Goal: Transaction & Acquisition: Purchase product/service

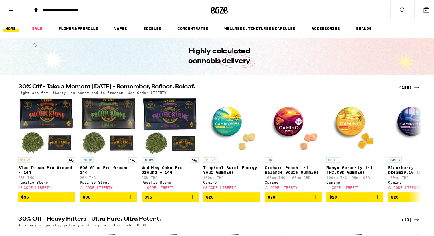
click at [403, 86] on div "(198)" at bounding box center [409, 86] width 21 height 7
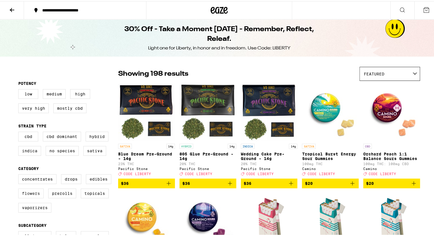
click at [25, 197] on label "Flowers" at bounding box center [30, 192] width 25 height 10
click at [20, 174] on input "Flowers" at bounding box center [19, 174] width 0 height 0
checkbox input "true"
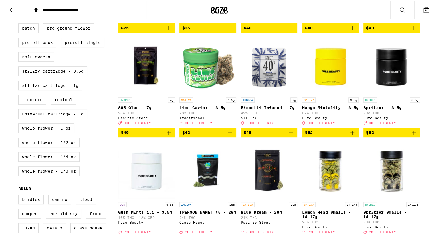
scroll to position [264, 0]
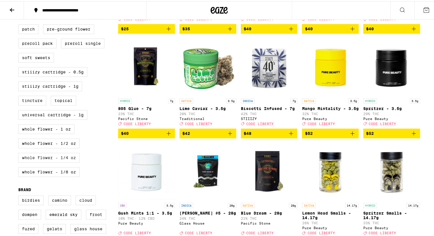
click at [57, 161] on label "Whole Flower - 1/4 oz" at bounding box center [48, 156] width 61 height 10
checkbox input "true"
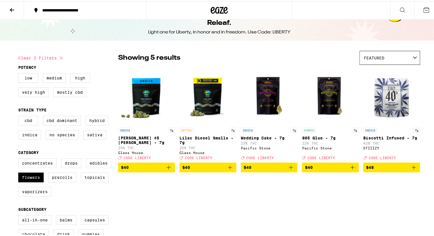
scroll to position [15, 0]
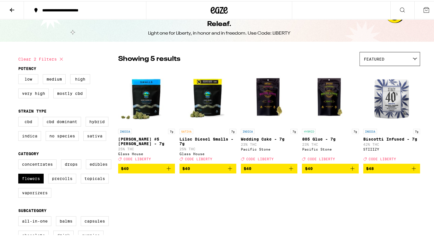
click at [228, 170] on icon "Add to bag" at bounding box center [229, 167] width 7 height 7
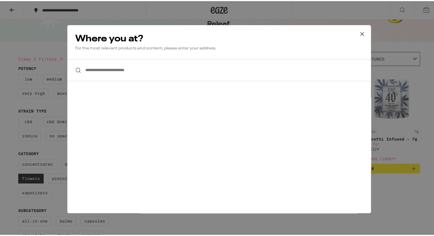
click at [103, 67] on input "**********" at bounding box center [218, 69] width 303 height 22
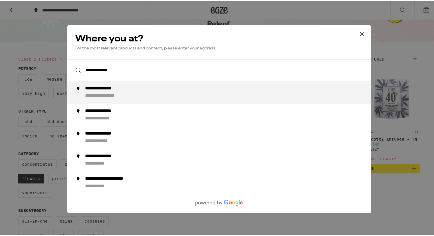
click at [119, 94] on div "**********" at bounding box center [110, 95] width 50 height 6
type input "**********"
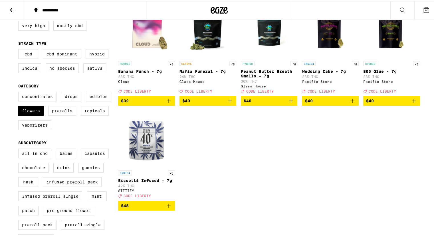
scroll to position [82, 0]
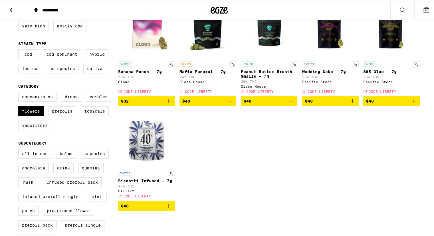
click at [168, 208] on icon "Add to bag" at bounding box center [168, 204] width 7 height 7
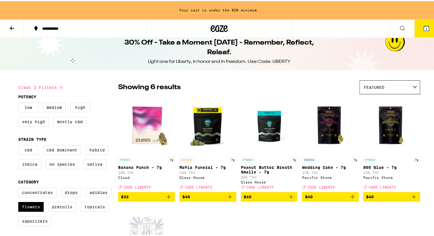
scroll to position [0, 0]
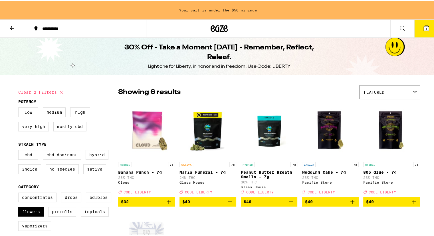
click at [227, 202] on icon "Add to bag" at bounding box center [229, 200] width 7 height 7
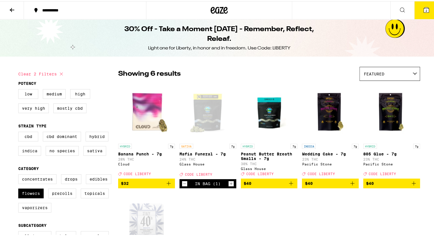
click at [424, 9] on icon at bounding box center [426, 8] width 5 height 5
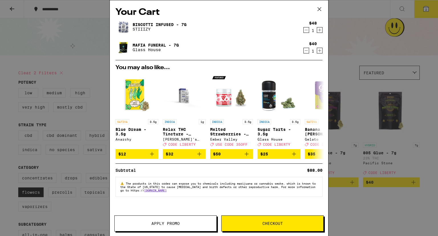
click at [164, 222] on span "Apply Promo" at bounding box center [165, 223] width 28 height 4
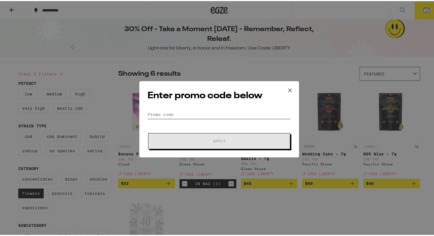
click at [185, 115] on input "Promo Code" at bounding box center [218, 113] width 143 height 9
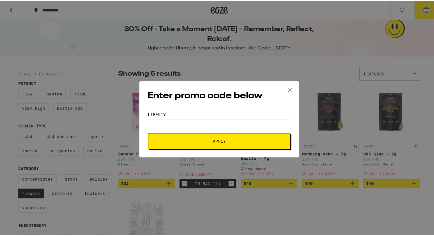
type input "liberty"
click at [206, 138] on span "Apply" at bounding box center [219, 140] width 103 height 4
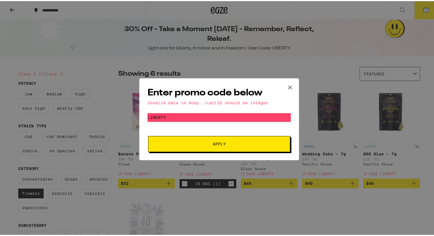
click at [287, 85] on icon at bounding box center [290, 86] width 9 height 9
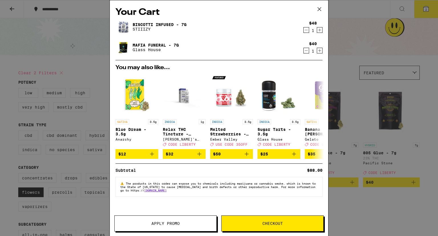
click at [143, 225] on span "Apply Promo" at bounding box center [166, 223] width 102 height 4
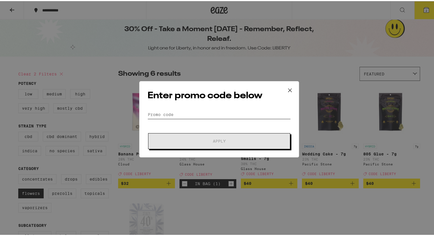
click at [178, 112] on input "Promo Code" at bounding box center [218, 113] width 143 height 9
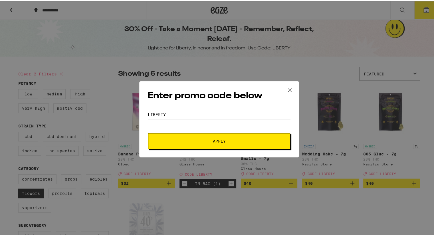
type input "liberty"
click at [205, 139] on span "Apply" at bounding box center [219, 140] width 103 height 4
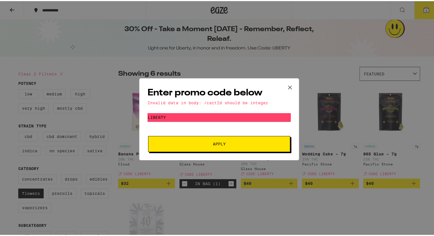
drag, startPoint x: 205, startPoint y: 139, endPoint x: 210, endPoint y: 139, distance: 5.1
click at [210, 139] on button "Apply" at bounding box center [219, 143] width 142 height 16
click at [286, 85] on icon at bounding box center [290, 86] width 9 height 9
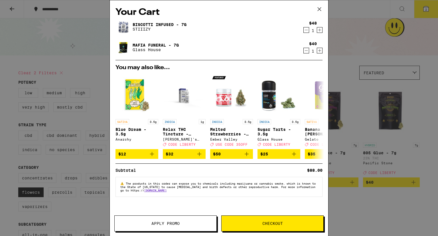
click at [266, 218] on button "Checkout" at bounding box center [272, 223] width 102 height 16
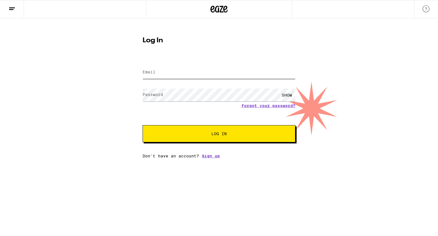
type input "[EMAIL_ADDRESS][DOMAIN_NAME]"
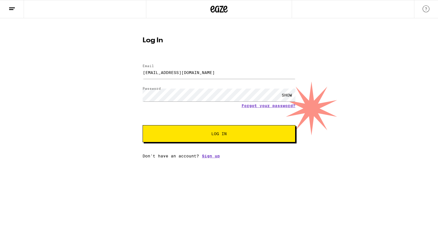
click at [218, 138] on button "Log In" at bounding box center [219, 133] width 153 height 17
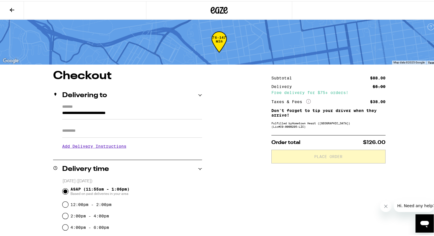
click at [98, 134] on input "Apt/Suite" at bounding box center [132, 130] width 140 height 14
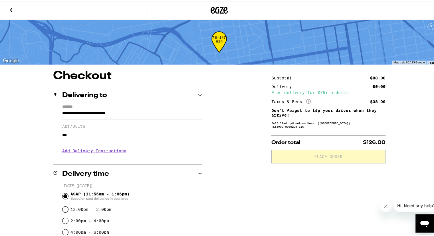
type input "***"
click at [192, 182] on p "[DATE] ([DATE])" at bounding box center [131, 184] width 139 height 5
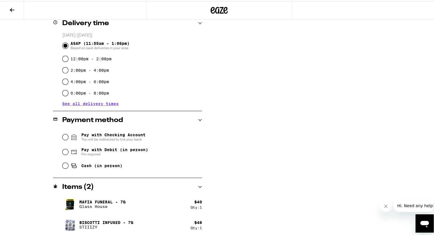
scroll to position [149, 0]
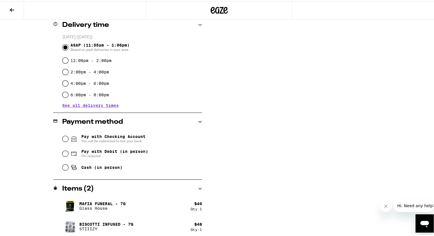
click at [66, 165] on div "Cash (in person)" at bounding box center [131, 166] width 139 height 13
click at [64, 167] on input "Cash (in person)" at bounding box center [65, 166] width 6 height 6
radio input "true"
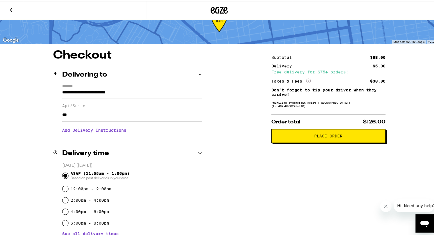
scroll to position [0, 0]
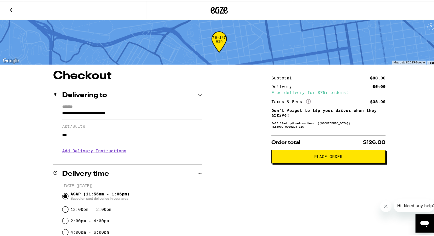
click at [12, 7] on icon at bounding box center [12, 9] width 5 height 4
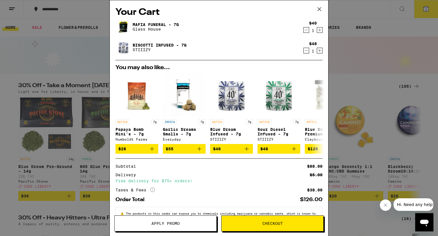
click at [162, 224] on span "Apply Promo" at bounding box center [165, 223] width 28 height 4
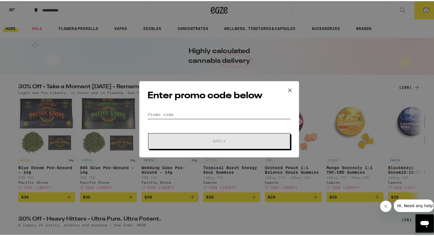
click at [164, 116] on input "Promo Code" at bounding box center [218, 113] width 143 height 9
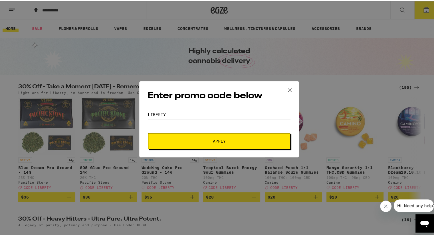
type input "liberty"
click at [221, 141] on span "Apply" at bounding box center [219, 140] width 13 height 4
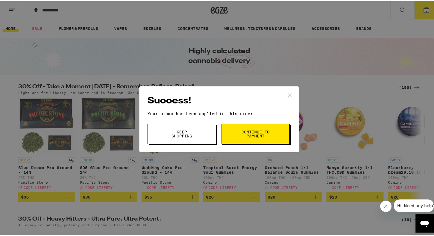
click at [260, 136] on span "Continue to payment" at bounding box center [255, 133] width 29 height 8
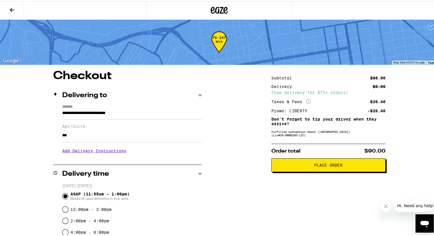
click at [329, 163] on span "Place Order" at bounding box center [328, 164] width 28 height 4
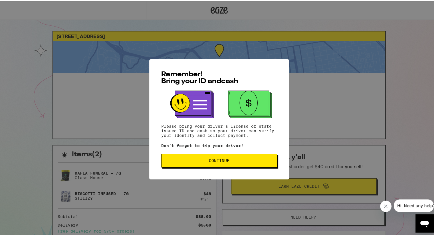
click at [221, 157] on span "Continue" at bounding box center [219, 159] width 21 height 4
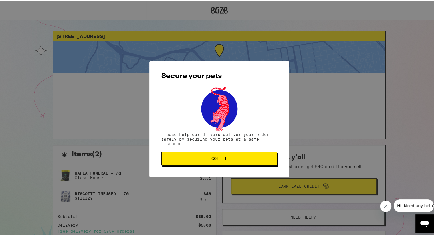
click at [221, 157] on span "Got it" at bounding box center [218, 157] width 15 height 4
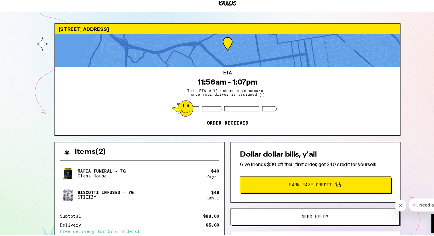
scroll to position [2, 0]
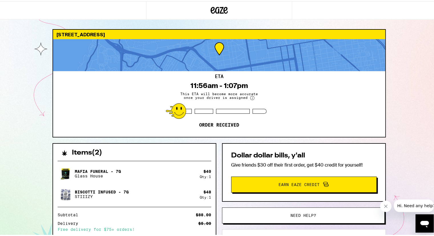
click at [118, 171] on p "Mafia Funeral - 7g" at bounding box center [98, 170] width 46 height 5
click at [64, 174] on img at bounding box center [66, 172] width 16 height 16
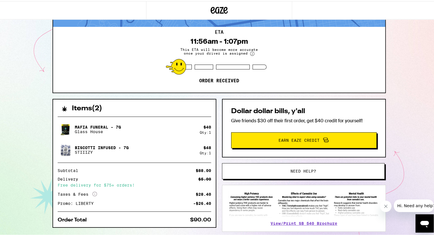
scroll to position [44, 0]
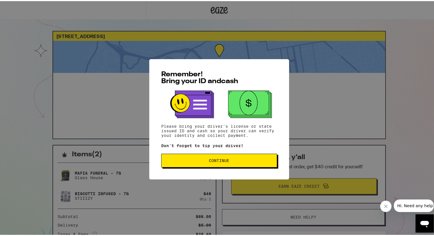
click at [190, 159] on span "Continue" at bounding box center [219, 159] width 106 height 4
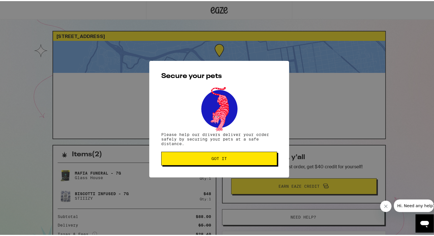
click at [190, 159] on span "Got it" at bounding box center [219, 157] width 106 height 4
